Goal: Task Accomplishment & Management: Manage account settings

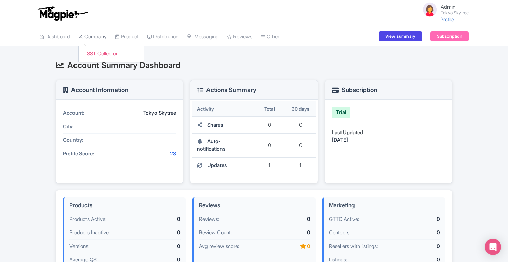
click at [95, 36] on link "Company" at bounding box center [92, 36] width 28 height 19
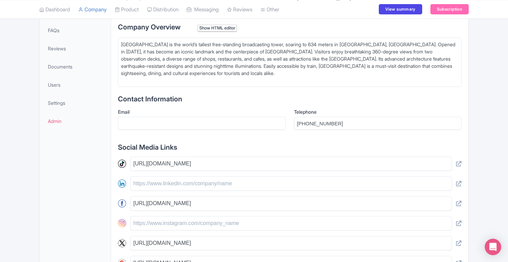
scroll to position [213, 0]
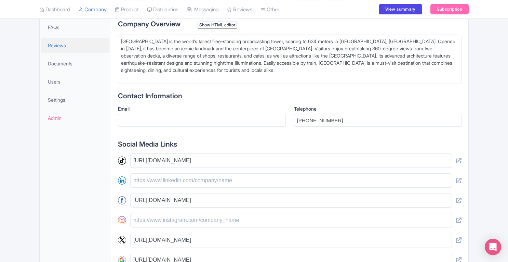
click at [61, 45] on span "Reviews" at bounding box center [57, 45] width 18 height 7
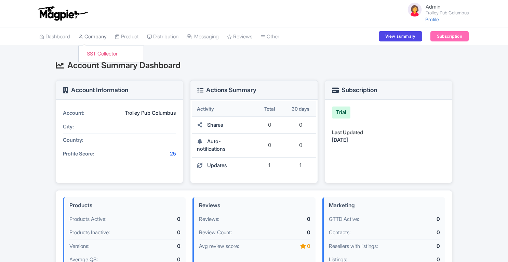
click at [102, 39] on link "Company" at bounding box center [92, 36] width 28 height 19
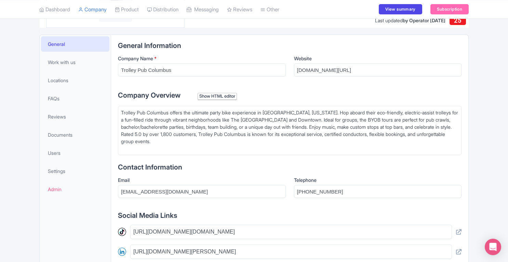
scroll to position [137, 0]
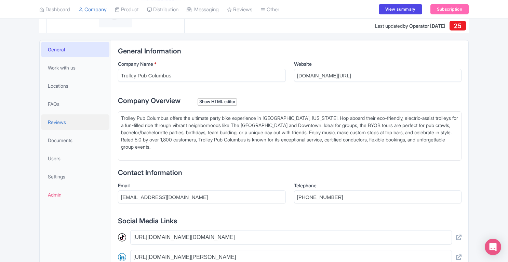
click at [55, 124] on span "Reviews" at bounding box center [57, 121] width 18 height 7
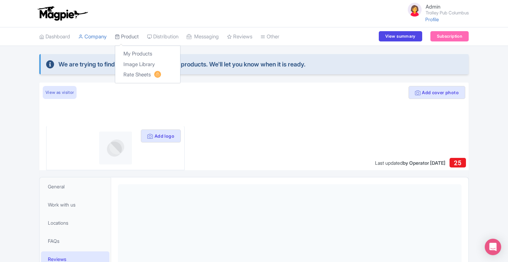
click at [133, 41] on link "Product" at bounding box center [127, 36] width 24 height 19
click at [129, 39] on link "Product" at bounding box center [127, 36] width 24 height 19
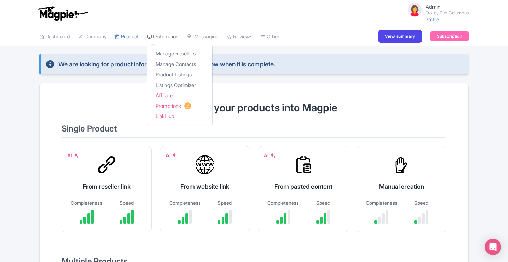
click at [173, 35] on link "Distribution" at bounding box center [162, 36] width 31 height 19
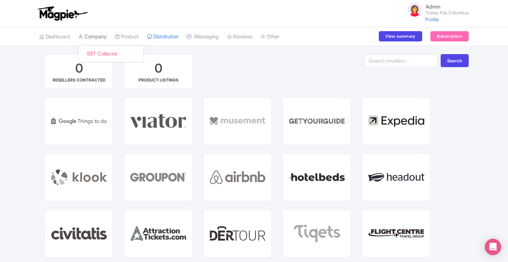
click at [106, 37] on link "Company" at bounding box center [92, 36] width 28 height 19
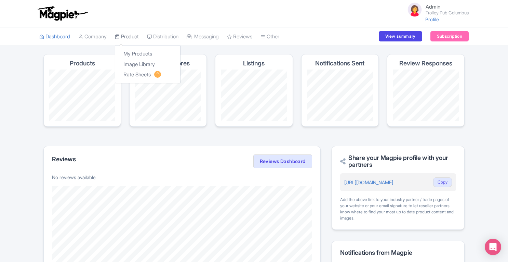
click at [138, 37] on link "Product" at bounding box center [127, 36] width 24 height 19
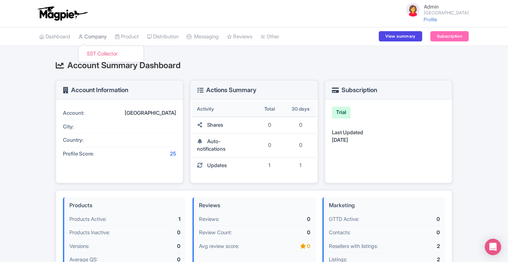
click at [103, 40] on link "Company" at bounding box center [92, 36] width 28 height 19
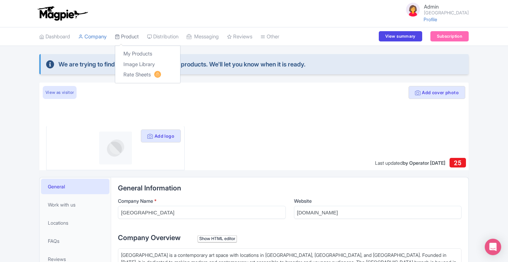
click at [130, 38] on link "Product" at bounding box center [127, 36] width 24 height 19
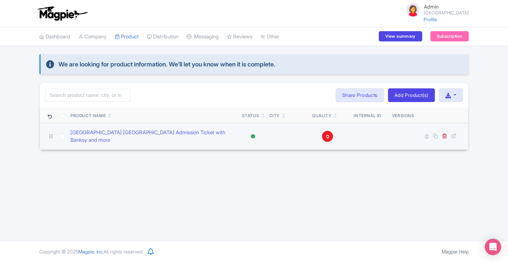
click at [328, 134] on span "0" at bounding box center [327, 137] width 3 height 8
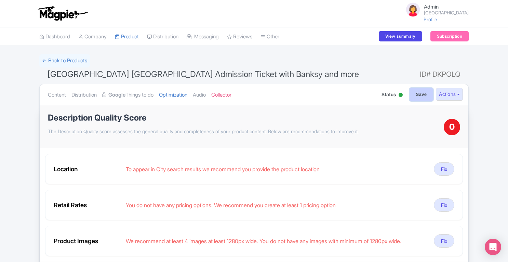
click at [414, 95] on input "Save" at bounding box center [422, 94] width 24 height 13
type input "Saving..."
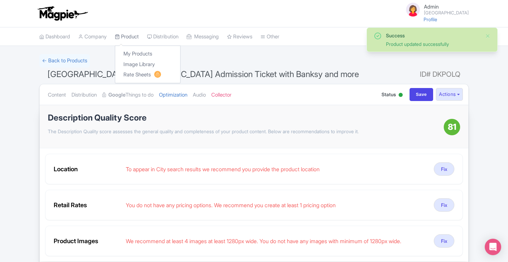
click at [133, 36] on link "Product" at bounding box center [127, 36] width 24 height 19
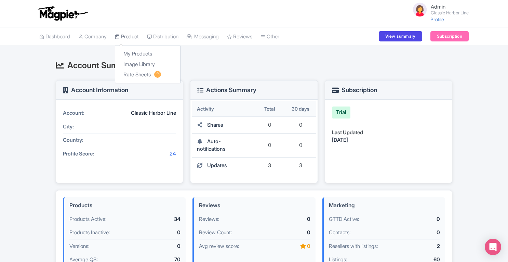
click at [139, 36] on link "Product" at bounding box center [127, 36] width 24 height 19
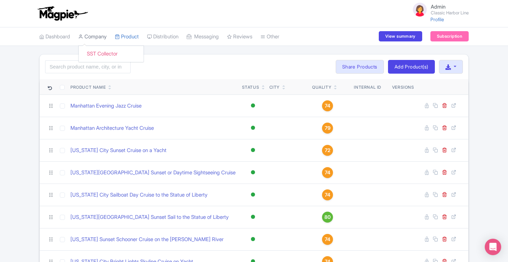
click at [94, 37] on link "Company" at bounding box center [92, 36] width 28 height 19
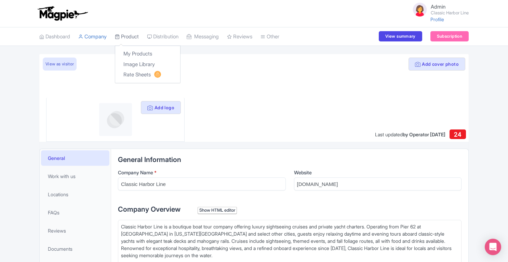
click at [131, 39] on link "Product" at bounding box center [127, 36] width 24 height 19
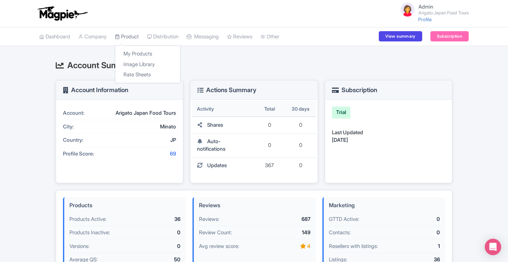
click at [133, 37] on link "Product" at bounding box center [127, 36] width 24 height 19
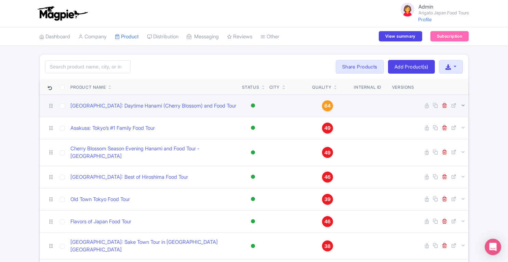
click at [463, 106] on icon at bounding box center [462, 105] width 5 height 5
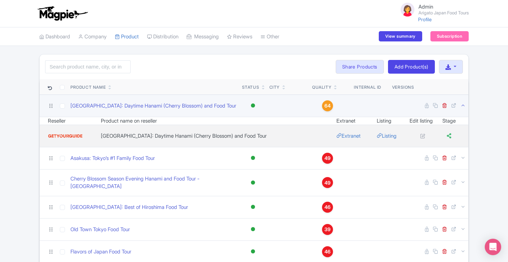
click at [463, 106] on icon at bounding box center [462, 105] width 5 height 5
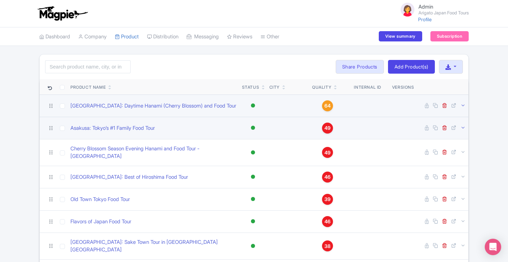
click at [464, 128] on icon at bounding box center [462, 127] width 5 height 5
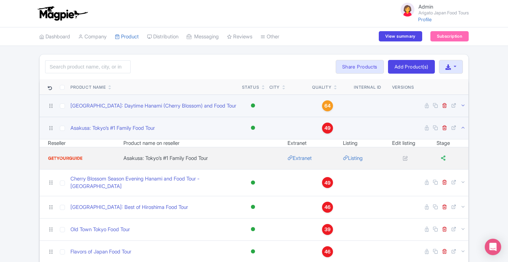
click at [464, 128] on icon at bounding box center [462, 127] width 5 height 5
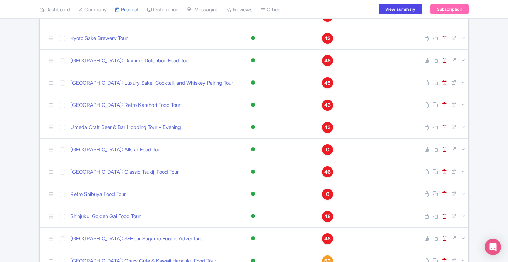
scroll to position [461, 0]
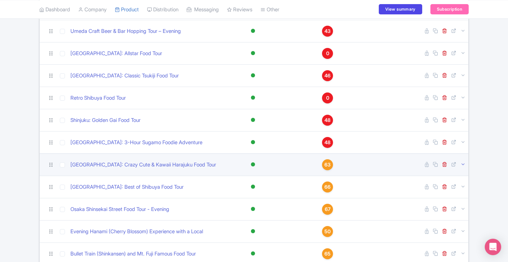
click at [462, 161] on icon at bounding box center [462, 163] width 5 height 5
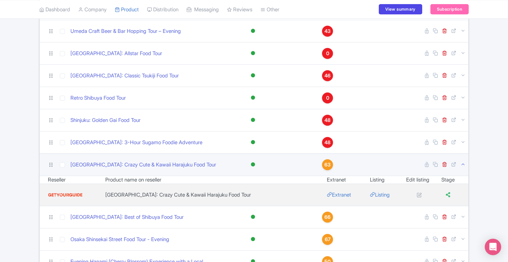
click at [462, 161] on icon at bounding box center [462, 163] width 5 height 5
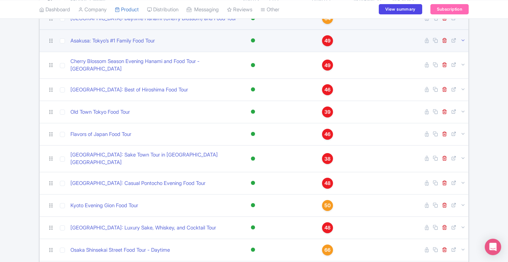
scroll to position [89, 0]
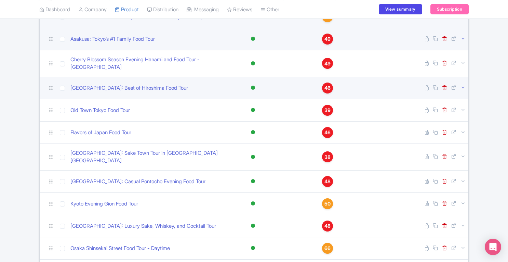
click at [463, 85] on icon at bounding box center [462, 87] width 5 height 5
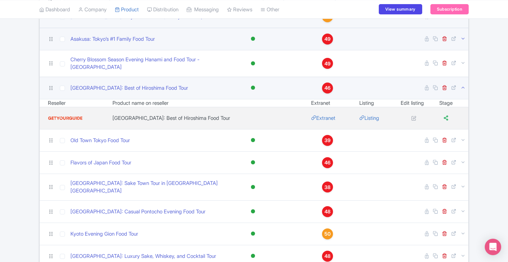
click at [463, 85] on icon at bounding box center [462, 87] width 5 height 5
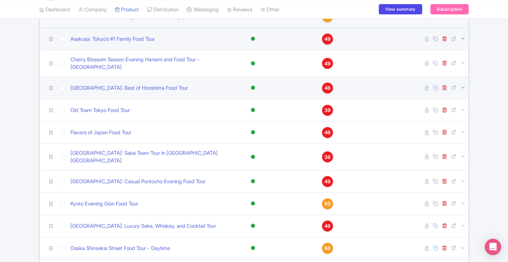
scroll to position [0, 0]
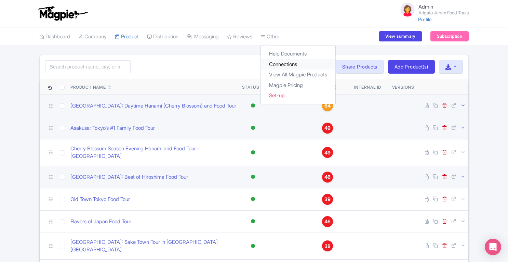
click at [282, 64] on link "Connections" at bounding box center [298, 64] width 75 height 11
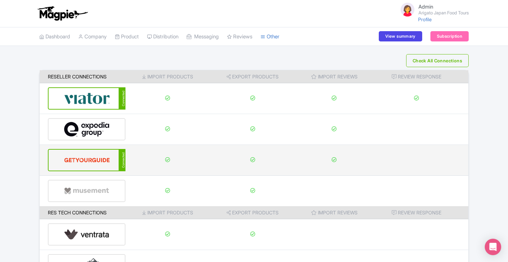
click at [97, 157] on img at bounding box center [87, 159] width 46 height 21
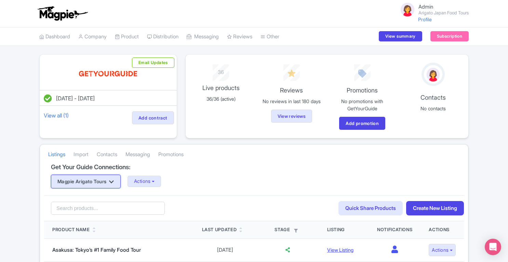
click at [118, 183] on button "Magpie Arigato Tours" at bounding box center [86, 181] width 70 height 14
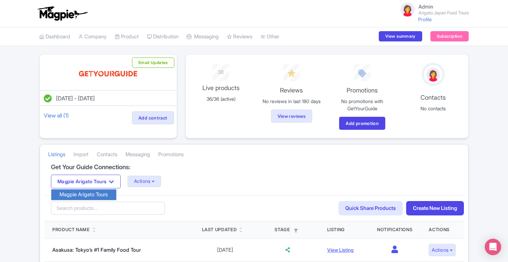
click at [211, 158] on div "Listings Import Contacts Messaging Promotions" at bounding box center [254, 153] width 428 height 19
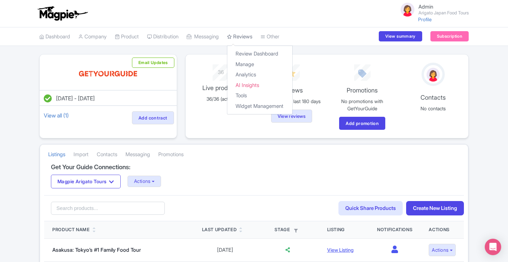
click at [246, 36] on link "Reviews" at bounding box center [239, 36] width 25 height 19
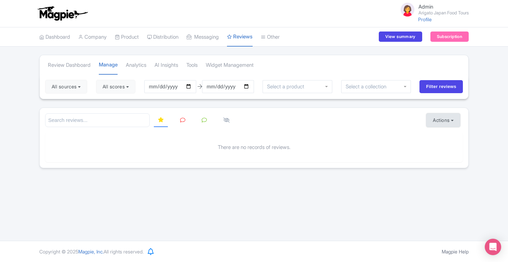
click at [441, 114] on button "Actions" at bounding box center [443, 120] width 34 height 14
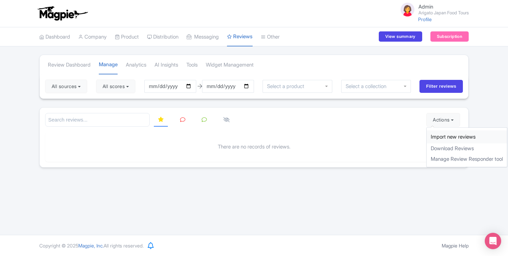
click at [444, 138] on link "Import new reviews" at bounding box center [467, 137] width 80 height 13
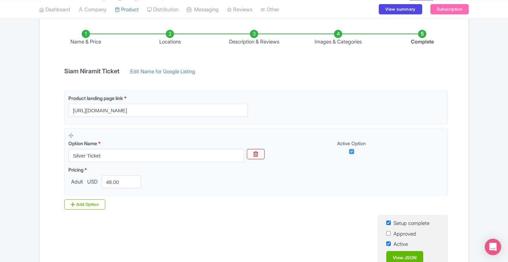
scroll to position [92, 0]
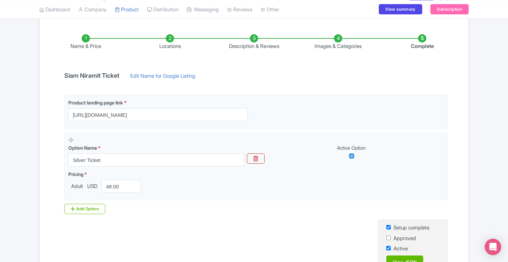
click at [170, 39] on li "Locations" at bounding box center [170, 42] width 84 height 16
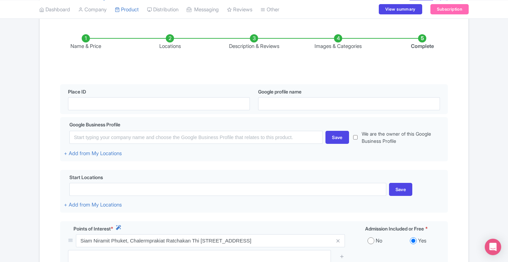
click at [253, 40] on li "Description & Reviews" at bounding box center [254, 42] width 84 height 16
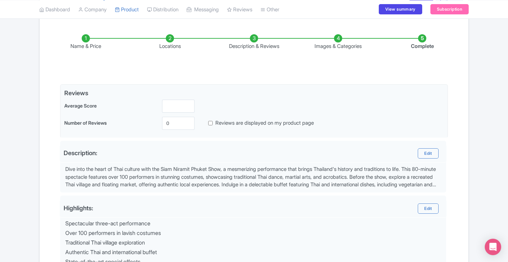
click at [338, 36] on li "Images & Categories" at bounding box center [338, 42] width 84 height 16
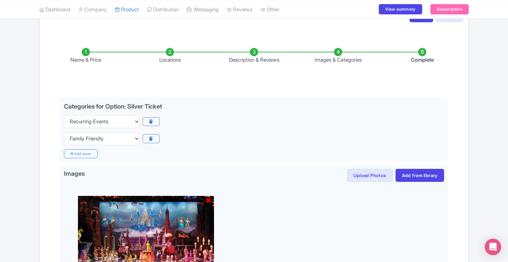
scroll to position [49, 0]
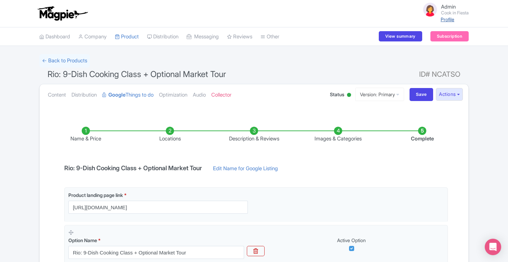
click at [444, 21] on link "Profile" at bounding box center [448, 19] width 14 height 6
click at [468, 32] on link "Subscription" at bounding box center [449, 36] width 38 height 10
click at [58, 38] on link "Dashboard" at bounding box center [54, 36] width 31 height 19
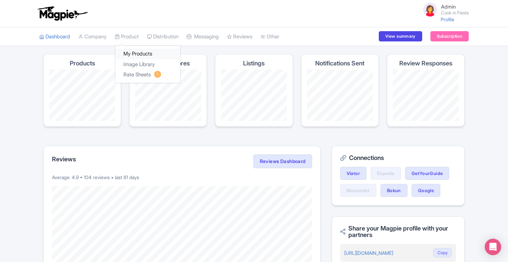
click at [137, 53] on link "My Products" at bounding box center [147, 54] width 65 height 11
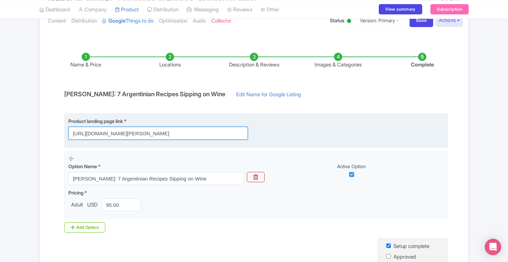
scroll to position [0, 46]
drag, startPoint x: 72, startPoint y: 134, endPoint x: 293, endPoint y: 135, distance: 221.5
click at [293, 135] on div "Product landing page link * [URL][DOMAIN_NAME][PERSON_NAME]" at bounding box center [255, 128] width 375 height 22
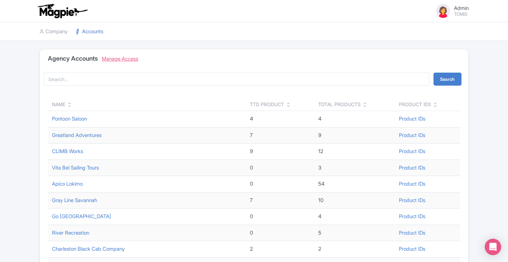
click at [120, 59] on link "Manage Access" at bounding box center [120, 58] width 36 height 6
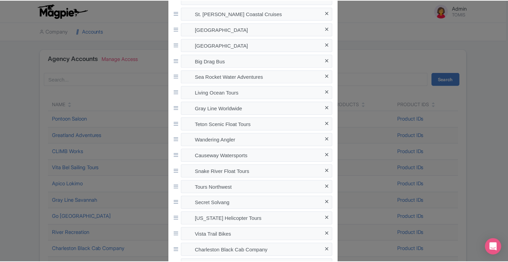
scroll to position [995, 0]
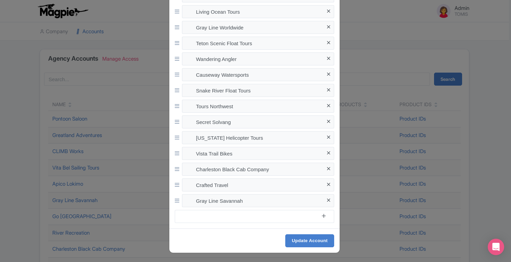
click at [505, 87] on div "Accounts Managed River Recreation Malibu Wine Hikes Gray Line Trolley Tours of …" at bounding box center [255, 131] width 511 height 262
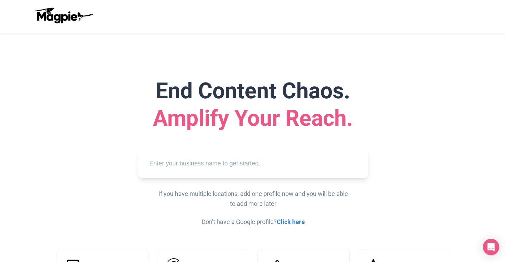
click at [206, 166] on input "text" at bounding box center [253, 163] width 219 height 19
paste input "Adventure World Tours"
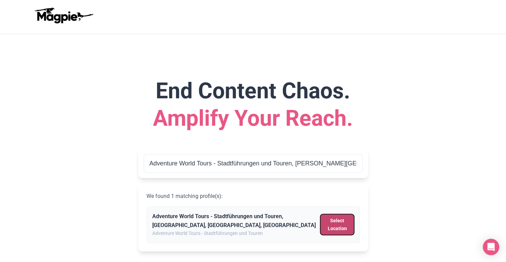
click at [341, 223] on button "Select Location" at bounding box center [337, 224] width 34 height 21
type input "Adventure World Tours - Stadtführungen und Touren, Moorfleeter Straße, Hamburg,…"
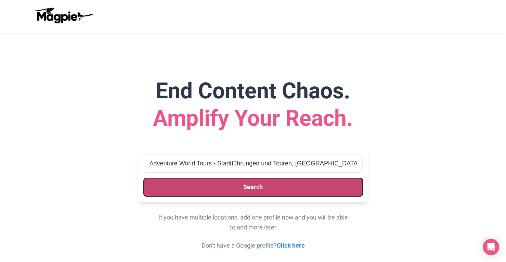
click at [286, 190] on button "Search" at bounding box center [253, 187] width 219 height 18
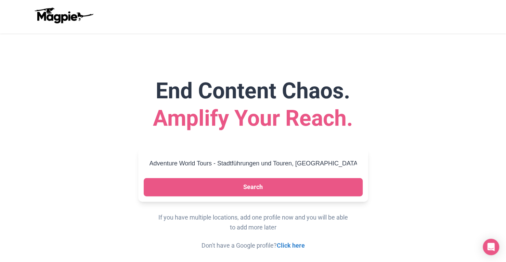
scroll to position [0, 47]
drag, startPoint x: 149, startPoint y: 163, endPoint x: 420, endPoint y: 171, distance: 271.2
click at [420, 171] on div "End Content Chaos. Amplify Your Reach. Adventure World Tours - Stadtführungen u…" at bounding box center [253, 163] width 410 height 173
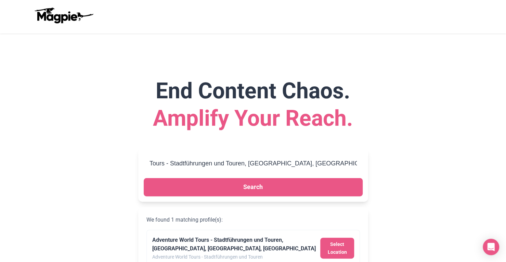
scroll to position [0, 0]
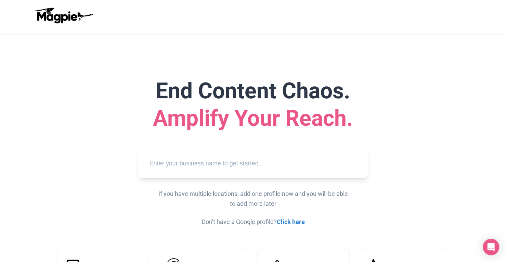
click at [192, 161] on input "text" at bounding box center [253, 163] width 219 height 19
paste input "Adventure World Tours - Stadtführungen und Touren, [GEOGRAPHIC_DATA], [GEOGRAPH…"
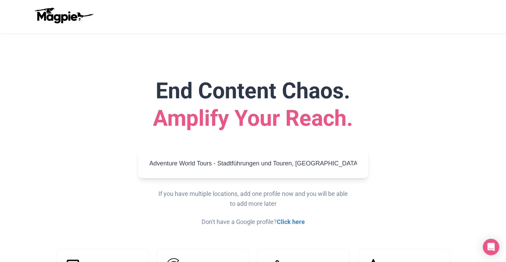
scroll to position [0, 47]
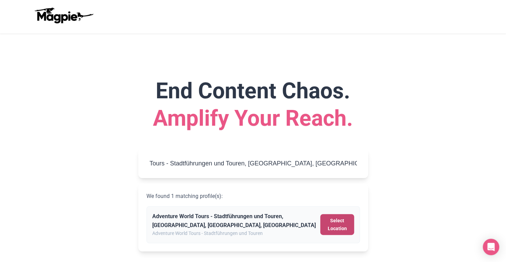
type input "Adventure World Tours - Stadtführungen und Touren, [GEOGRAPHIC_DATA], [GEOGRAPH…"
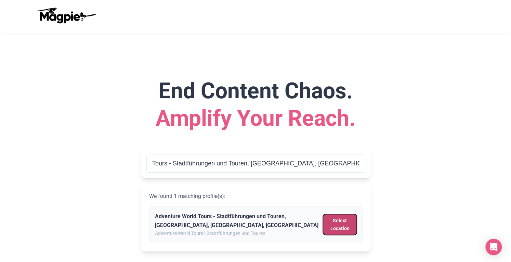
scroll to position [0, 0]
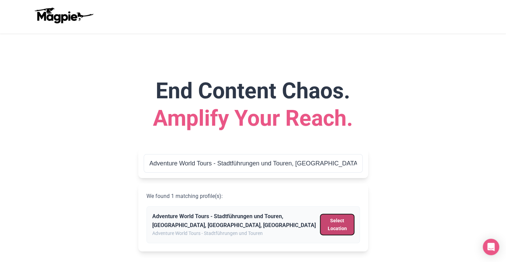
click at [338, 227] on button "Select Location" at bounding box center [337, 224] width 34 height 21
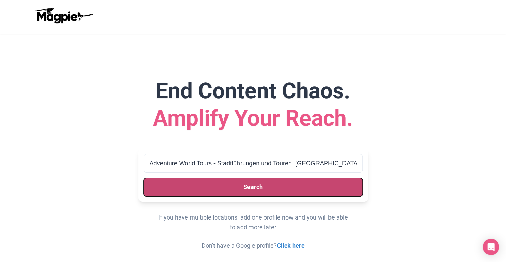
click at [279, 185] on button "Search" at bounding box center [253, 187] width 219 height 18
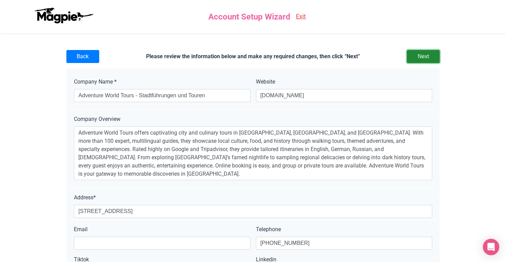
click at [415, 53] on input "Next" at bounding box center [422, 56] width 33 height 13
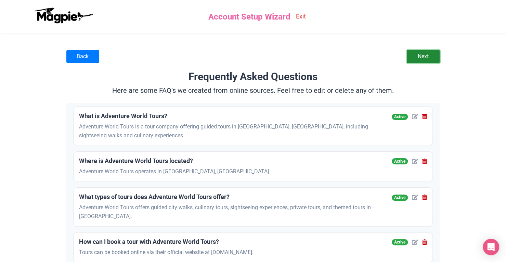
click at [435, 56] on link "Next" at bounding box center [422, 56] width 33 height 13
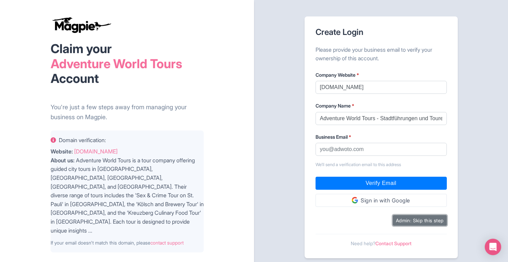
click at [434, 222] on button "Admin: Skip this step" at bounding box center [420, 220] width 54 height 11
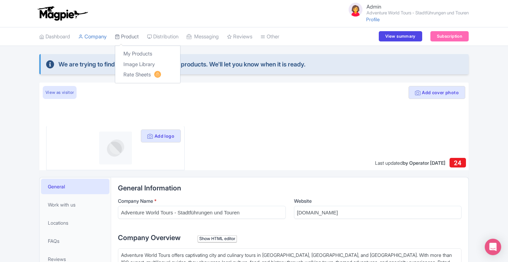
click at [136, 41] on link "Product" at bounding box center [127, 36] width 24 height 19
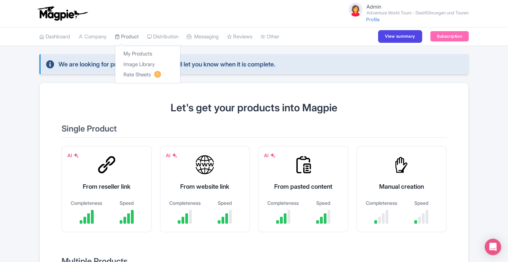
click at [128, 35] on link "Product" at bounding box center [127, 36] width 24 height 19
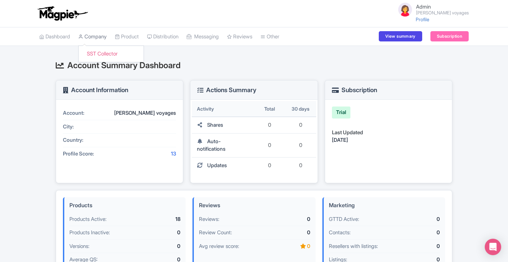
click at [99, 39] on link "Company" at bounding box center [92, 36] width 28 height 19
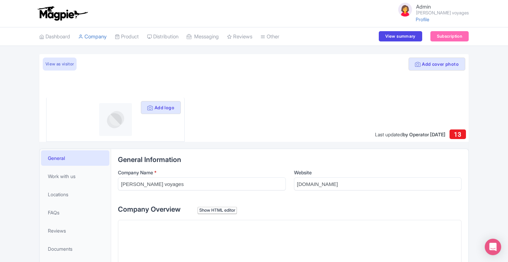
scroll to position [214, 0]
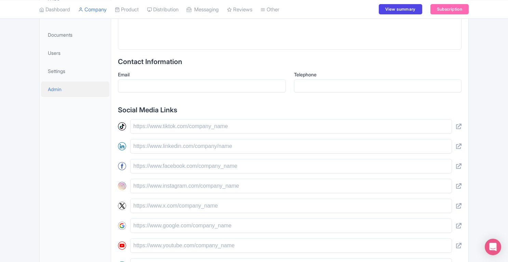
click at [52, 85] on span "Admin" at bounding box center [55, 88] width 14 height 7
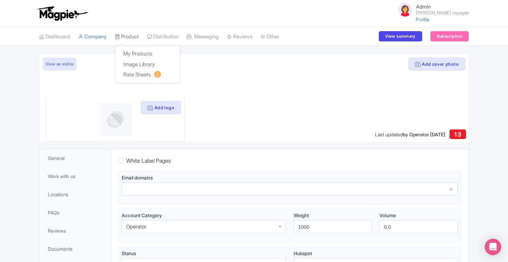
click at [130, 37] on link "Product" at bounding box center [127, 36] width 24 height 19
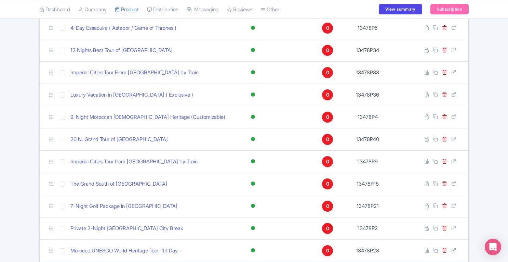
scroll to position [99, 0]
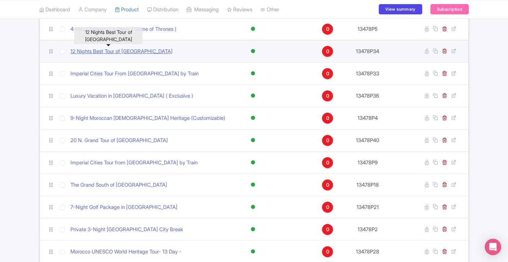
click at [120, 48] on link "12 Nights Best Tour of [GEOGRAPHIC_DATA]" at bounding box center [121, 52] width 102 height 8
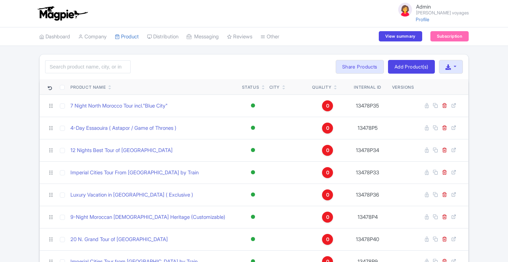
scroll to position [99, 0]
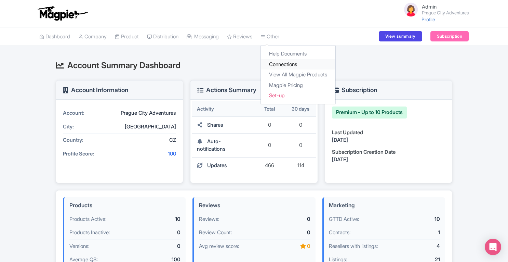
click at [282, 66] on link "Connections" at bounding box center [298, 64] width 75 height 11
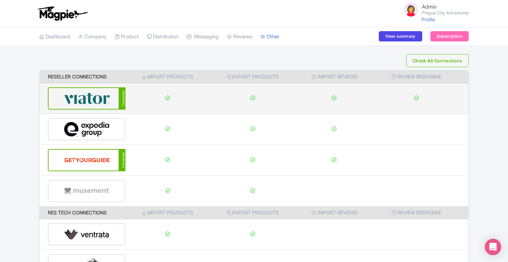
click at [104, 98] on img at bounding box center [87, 98] width 46 height 21
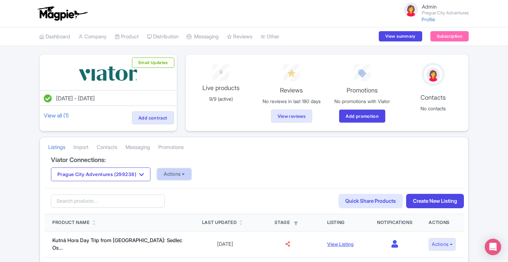
click at [169, 172] on button "Actions" at bounding box center [174, 173] width 34 height 11
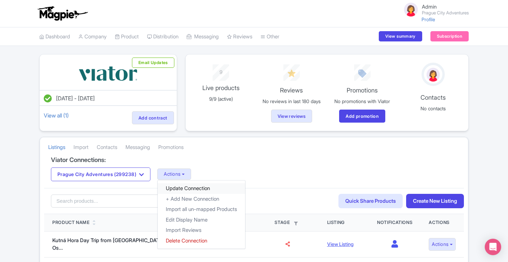
click at [178, 186] on link "Update Connection" at bounding box center [202, 188] width 88 height 11
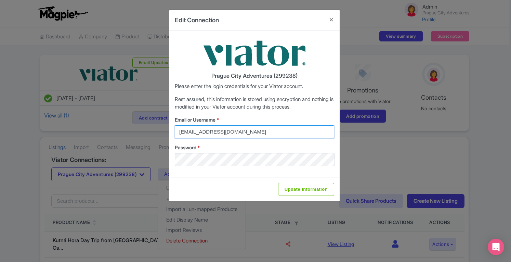
drag, startPoint x: 263, startPoint y: 131, endPoint x: 75, endPoint y: 141, distance: 188.3
click at [75, 141] on div "Edit Connection Prague City Adventures (299238) Please enter the login credenti…" at bounding box center [255, 131] width 511 height 262
type input "viator@magpie.travel"
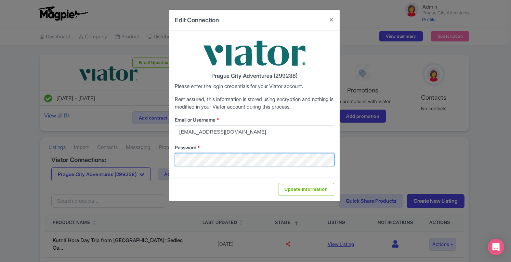
click at [125, 171] on div "Edit Connection Prague City Adventures (299238) Please enter the login credenti…" at bounding box center [255, 131] width 511 height 262
click at [278, 183] on input "Update Information" at bounding box center [306, 189] width 56 height 13
type input "Saving..."
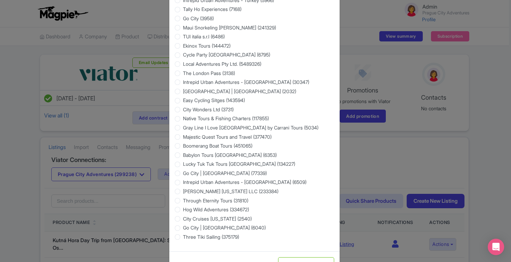
scroll to position [1094, 0]
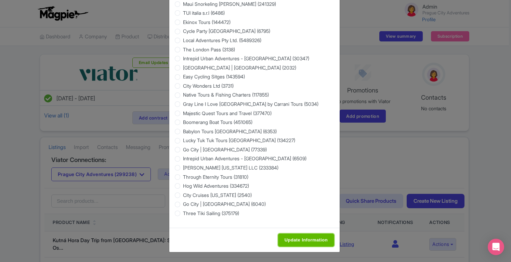
click at [316, 241] on input "Update Information" at bounding box center [306, 239] width 56 height 13
type input "Saving..."
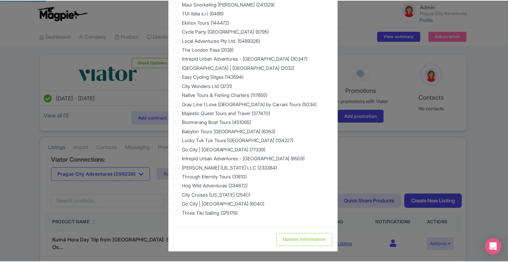
scroll to position [0, 0]
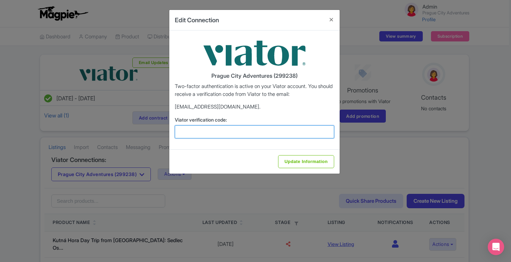
click at [225, 131] on input "Viator verification code:" at bounding box center [254, 131] width 159 height 13
paste input "658635"
type input "658635"
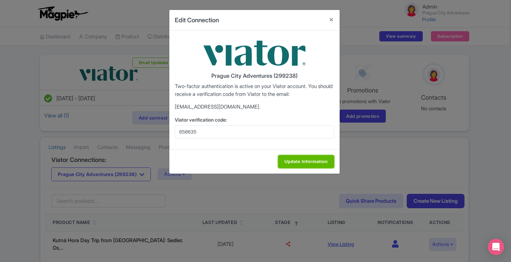
click at [296, 161] on input "Update Information" at bounding box center [306, 161] width 56 height 13
type input "Update Information"
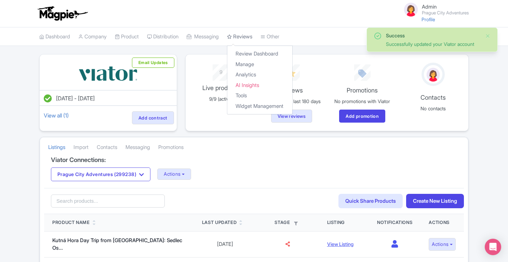
click at [248, 32] on link "Reviews" at bounding box center [239, 36] width 25 height 19
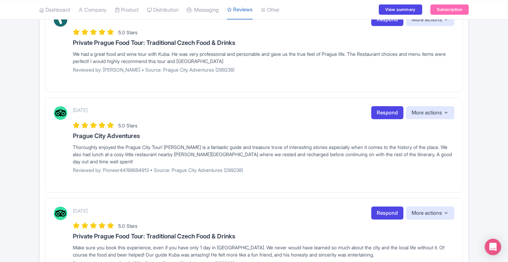
scroll to position [248, 0]
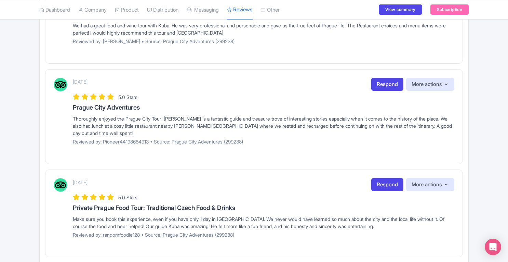
drag, startPoint x: 510, startPoint y: 38, endPoint x: 510, endPoint y: 34, distance: 4.4
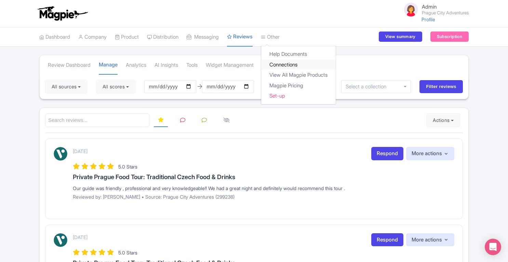
click at [289, 67] on link "Connections" at bounding box center [298, 64] width 75 height 11
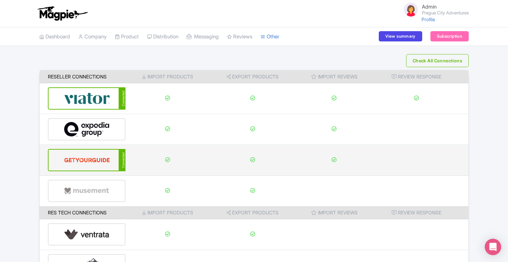
click at [94, 162] on img at bounding box center [87, 159] width 46 height 21
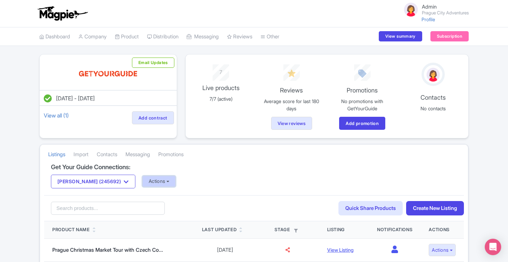
click at [151, 176] on button "Actions" at bounding box center [159, 180] width 34 height 11
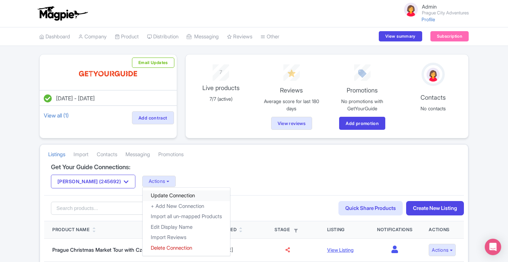
click at [161, 192] on link "Update Connection" at bounding box center [187, 195] width 88 height 11
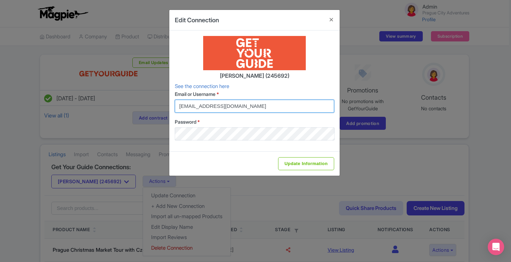
click at [260, 107] on input "info@praguecityadventures.com" at bounding box center [254, 105] width 159 height 13
drag, startPoint x: 254, startPoint y: 107, endPoint x: 119, endPoint y: 126, distance: 136.7
click at [119, 126] on div "Edit Connection Michaela Vaszi (245692) See the connection here Email or Userna…" at bounding box center [255, 131] width 511 height 262
paste input "support+praguecityadventures@magpie.travel"
type input "support+praguecityadventures@magpie.travel"
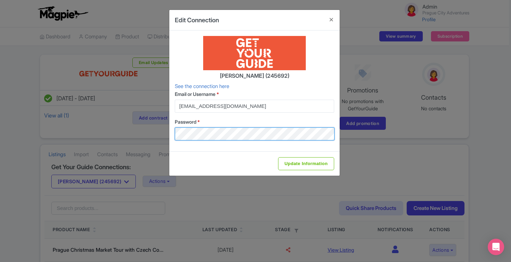
click at [106, 146] on div "Edit Connection Michaela Vaszi (245692) See the connection here Email or Userna…" at bounding box center [255, 131] width 511 height 262
click at [278, 157] on input "Update Information" at bounding box center [306, 163] width 56 height 13
type input "Saving..."
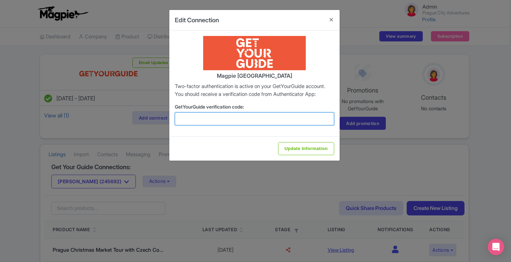
click at [191, 125] on input "GetYourGuide verification code:" at bounding box center [254, 118] width 159 height 13
type input "964562"
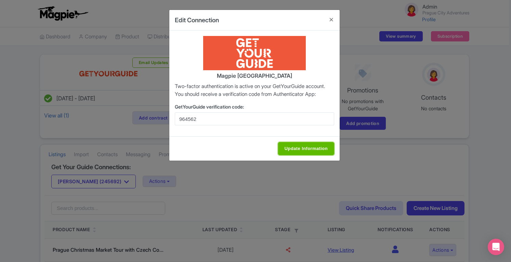
click at [308, 155] on input "Update Information" at bounding box center [306, 148] width 56 height 13
type input "Update Information"
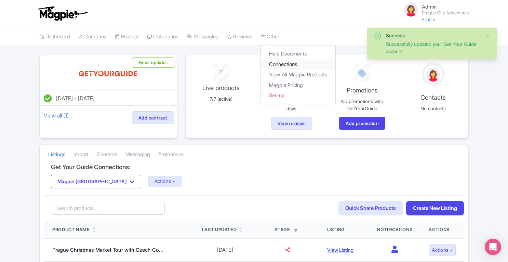
click at [289, 62] on link "Connections" at bounding box center [298, 64] width 75 height 11
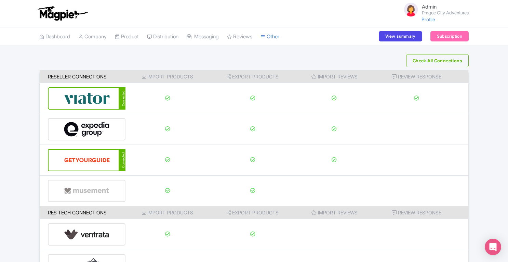
scroll to position [90, 0]
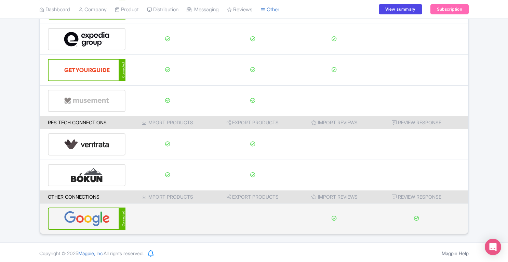
click at [86, 210] on img at bounding box center [87, 218] width 46 height 21
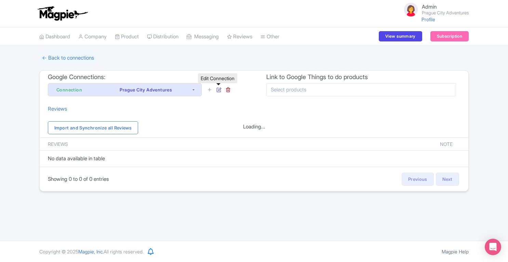
click at [219, 91] on icon at bounding box center [218, 89] width 5 height 5
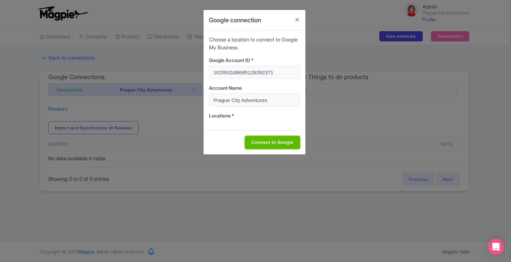
click at [288, 140] on input "Connect to Google" at bounding box center [272, 142] width 55 height 13
type input "Connect to Google"
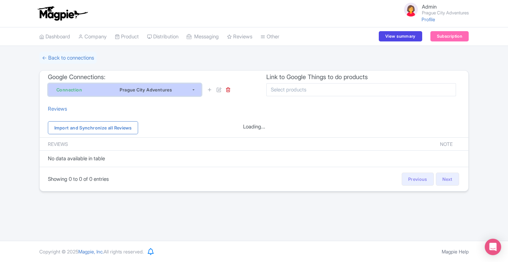
click at [166, 89] on div "Prague City Adventures" at bounding box center [146, 89] width 91 height 8
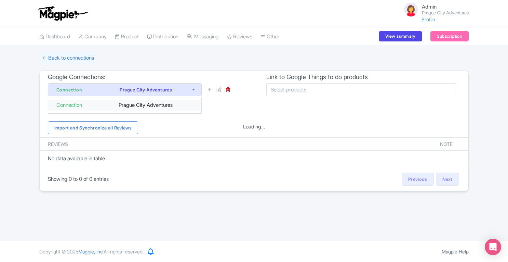
click at [157, 102] on div "Prague City Adventures" at bounding box center [147, 105] width 91 height 8
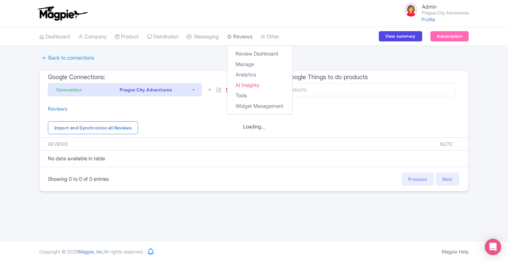
click at [252, 34] on link "Reviews" at bounding box center [239, 36] width 25 height 19
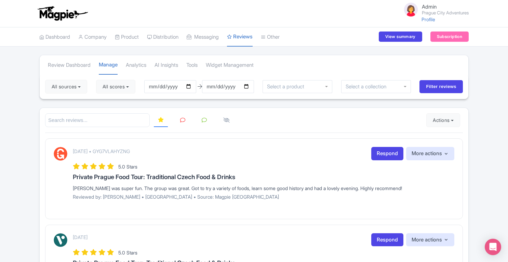
scroll to position [195, 0]
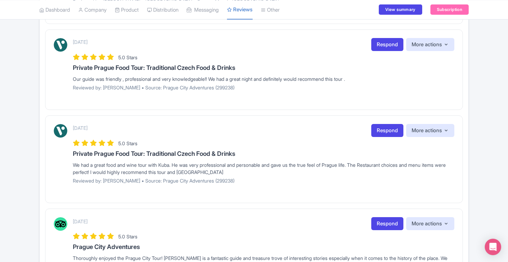
drag, startPoint x: 510, startPoint y: 52, endPoint x: 510, endPoint y: 161, distance: 109.7
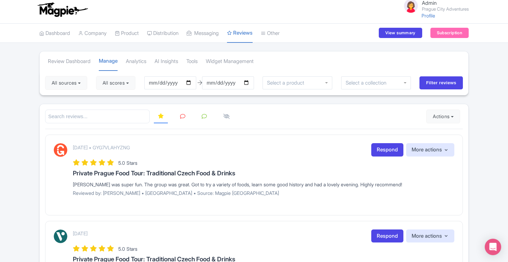
scroll to position [0, 0]
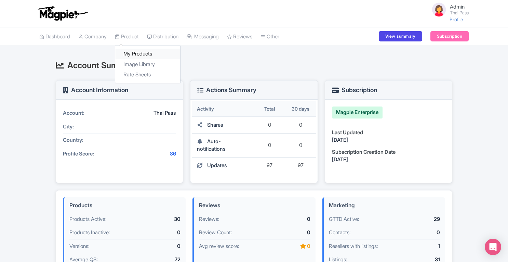
click at [135, 54] on link "My Products" at bounding box center [147, 54] width 65 height 11
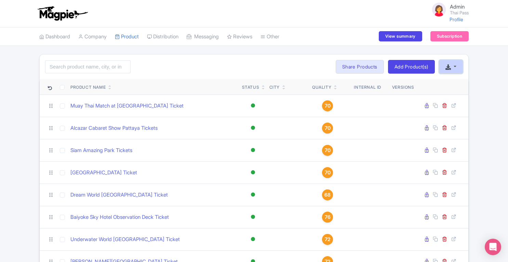
click at [446, 68] on icon "button" at bounding box center [447, 66] width 5 height 5
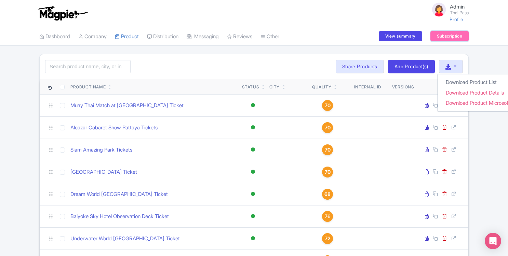
click at [454, 36] on link "Subscription" at bounding box center [449, 36] width 38 height 10
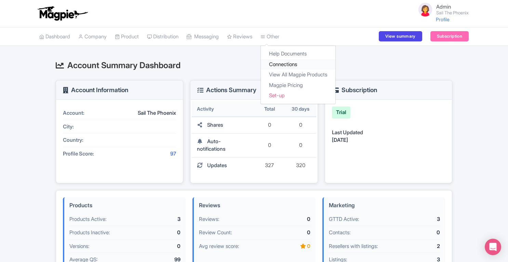
click at [290, 66] on link "Connections" at bounding box center [298, 64] width 75 height 11
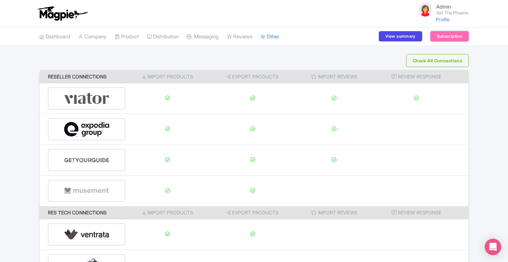
click at [455, 34] on link "Subscription" at bounding box center [449, 36] width 38 height 10
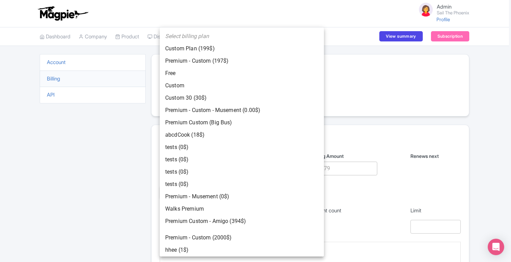
click at [224, 163] on body "Admin Sail The Phoenix Profile Users Settings Sign out Dashboard Company SST Co…" at bounding box center [255, 131] width 511 height 262
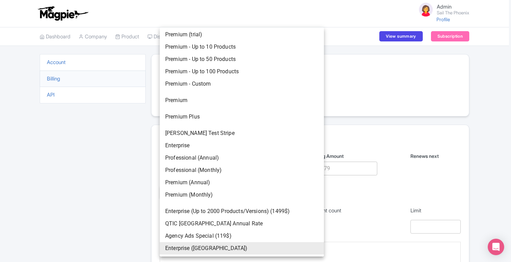
scroll to position [1070, 0]
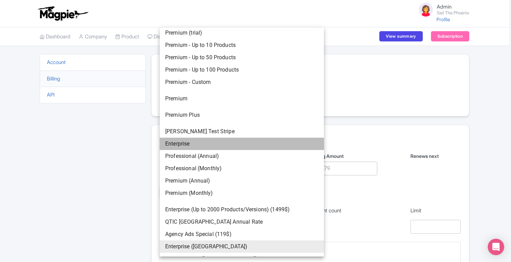
click at [250, 143] on li "Enterprise" at bounding box center [242, 143] width 164 height 12
type input "plan_GZCZrbfiLBkC2W"
type input "2499"
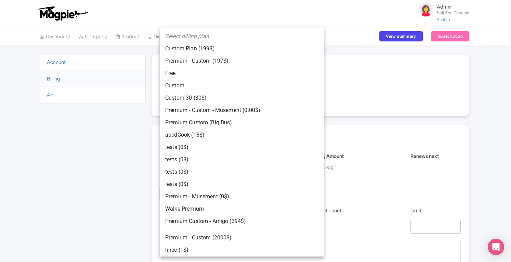
scroll to position [1072, 0]
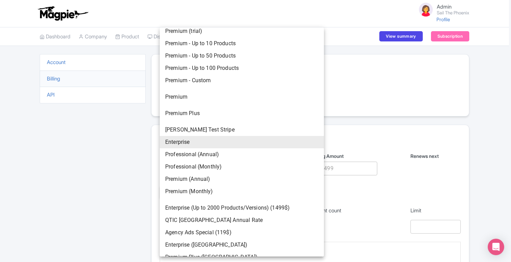
click at [186, 165] on body "Admin Sail The Phoenix Profile Users Settings Sign out Dashboard Company SST Co…" at bounding box center [255, 131] width 511 height 262
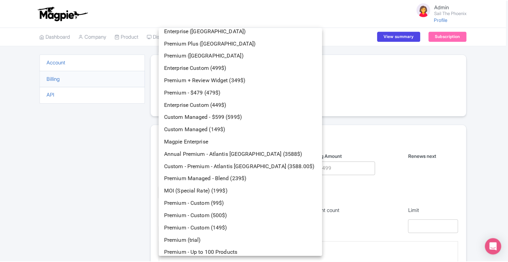
scroll to position [1281, 0]
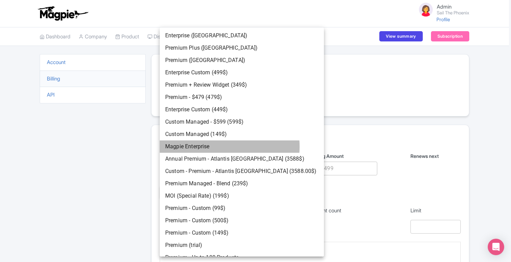
click at [219, 146] on li "Magpie Enterprise" at bounding box center [242, 146] width 164 height 12
type input "price_1O3RS5Amte9fAyaZOq5WfmZB"
type input "299"
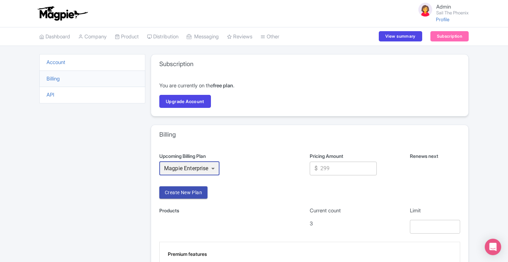
scroll to position [75, 0]
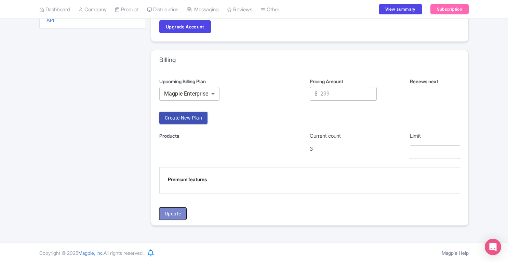
click at [162, 214] on button "Update" at bounding box center [172, 213] width 27 height 13
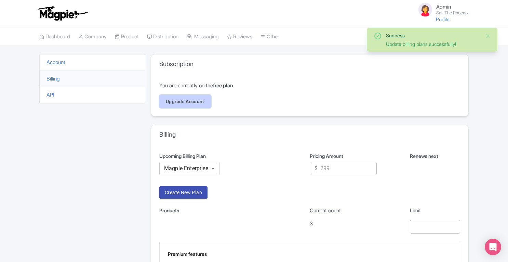
click at [189, 99] on link "Upgrade Account" at bounding box center [185, 101] width 52 height 13
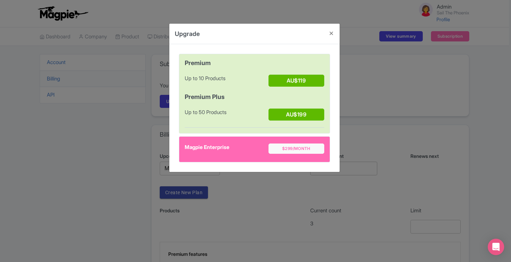
click at [105, 144] on div "Upgrade Premium Up to 10 Products AU$119 Premium Plus Up to 50 Products AU$199 …" at bounding box center [255, 131] width 511 height 262
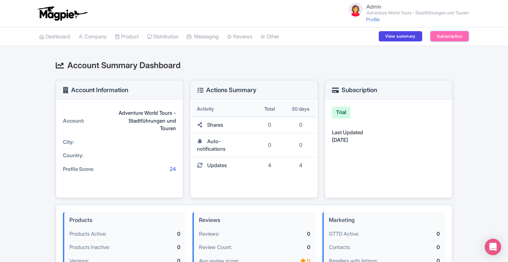
click at [443, 37] on link "Subscription" at bounding box center [449, 36] width 38 height 10
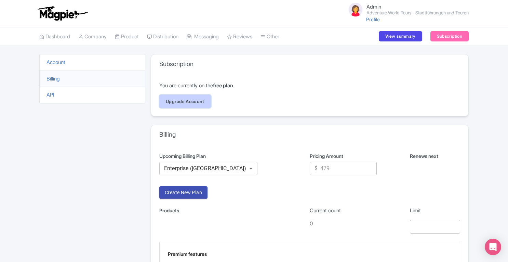
click at [185, 101] on link "Upgrade Account" at bounding box center [185, 101] width 52 height 13
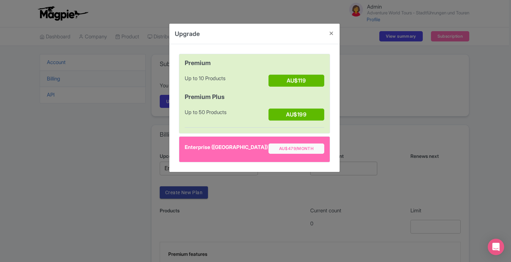
click at [507, 92] on div "Upgrade Premium Up to 10 Products AU$119 Premium Plus Up to 50 Products AU$199 …" at bounding box center [255, 131] width 511 height 262
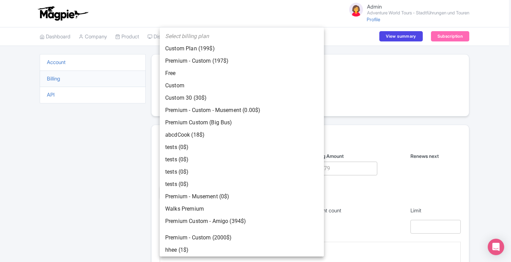
click at [203, 168] on body "Admin Adventure World Tours - Stadtführungen und Touren Profile Users Settings …" at bounding box center [255, 131] width 511 height 262
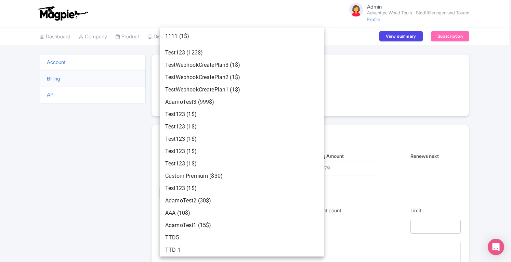
scroll to position [602, 0]
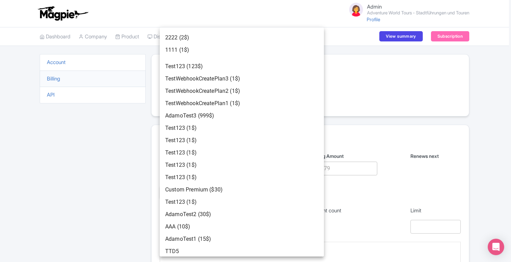
click at [489, 89] on div at bounding box center [255, 131] width 511 height 262
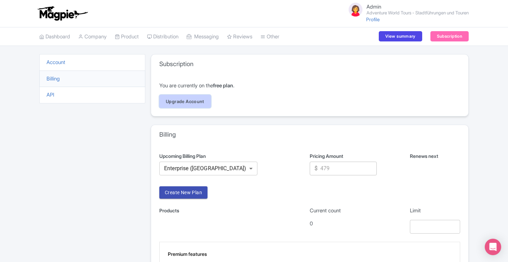
click at [201, 100] on link "Upgrade Account" at bounding box center [185, 101] width 52 height 13
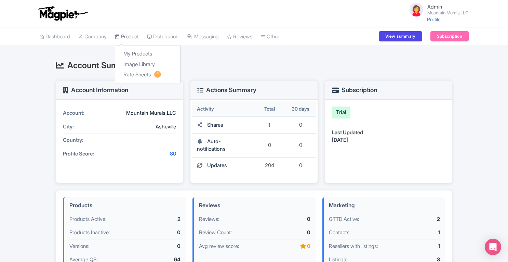
click at [139, 35] on link "Product" at bounding box center [127, 36] width 24 height 19
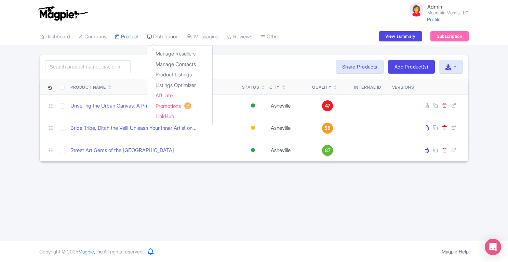
click at [170, 39] on link "Distribution" at bounding box center [162, 36] width 31 height 19
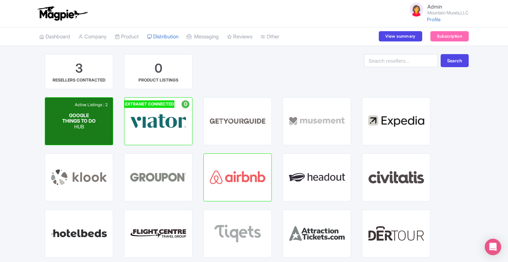
click at [81, 120] on span "GOOGLE THINGS TO DO" at bounding box center [79, 118] width 34 height 12
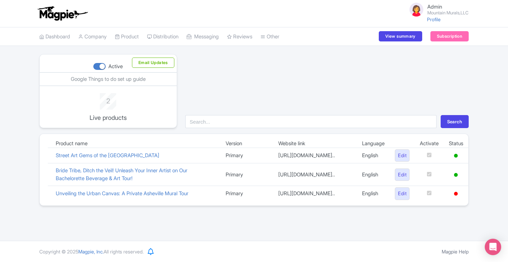
click at [102, 67] on div at bounding box center [99, 66] width 12 height 7
click at [98, 67] on input "Active" at bounding box center [95, 66] width 4 height 4
checkbox input "false"
